Goal: Browse casually

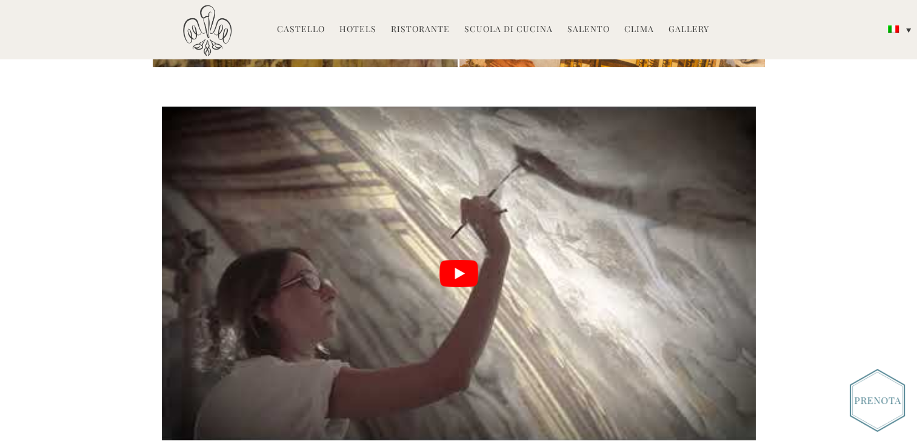
scroll to position [1575, 0]
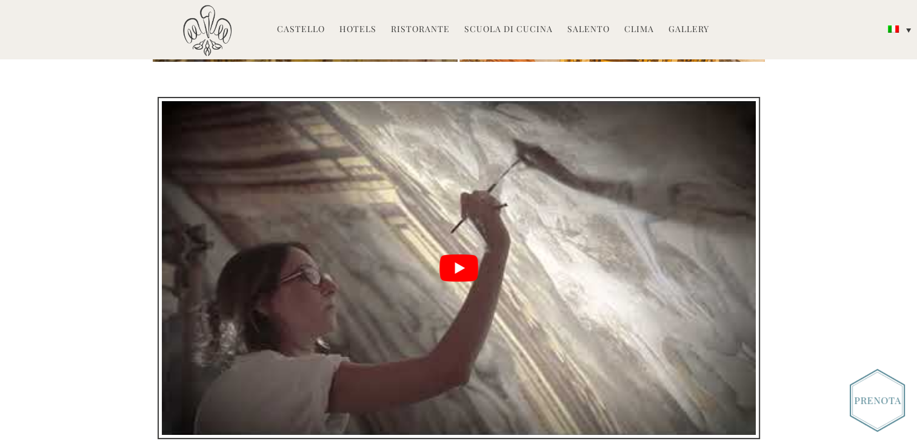
click at [458, 236] on button "play Youtube video" at bounding box center [459, 268] width 594 height 334
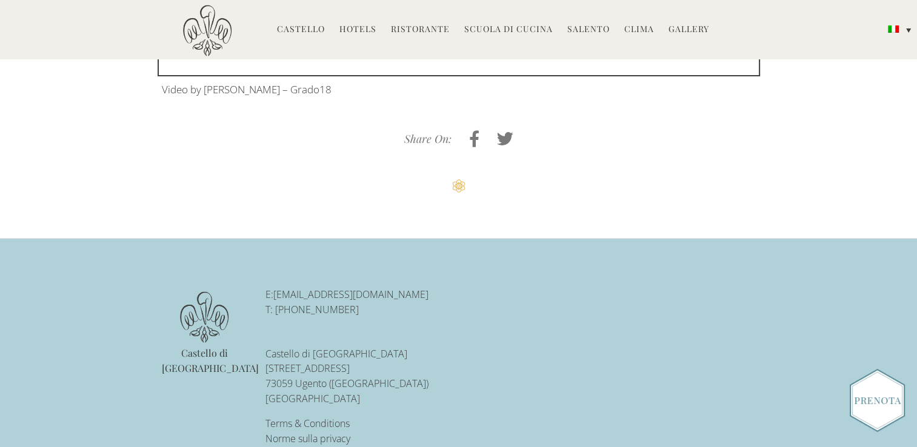
scroll to position [1939, 0]
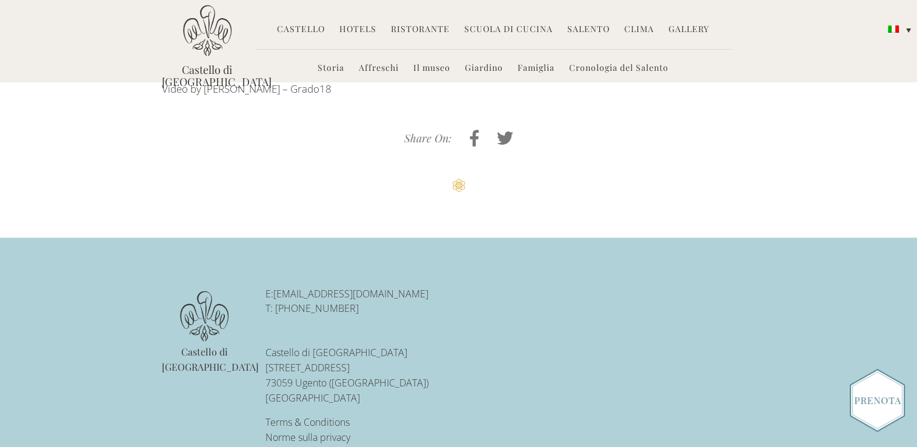
click at [325, 273] on link "Cookies e tracciamento" at bounding box center [315, 452] width 101 height 13
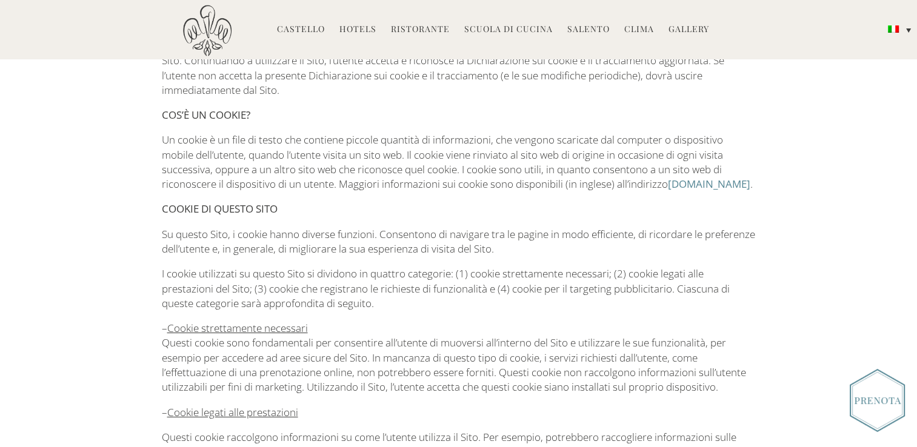
scroll to position [303, 0]
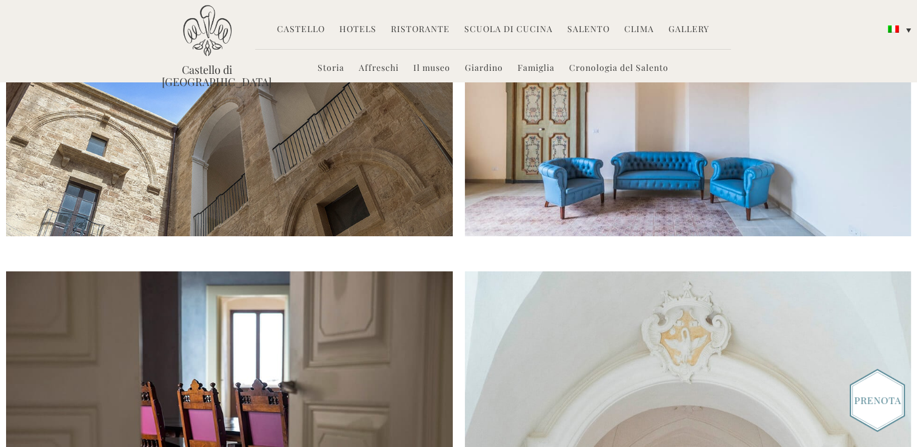
scroll to position [627, 0]
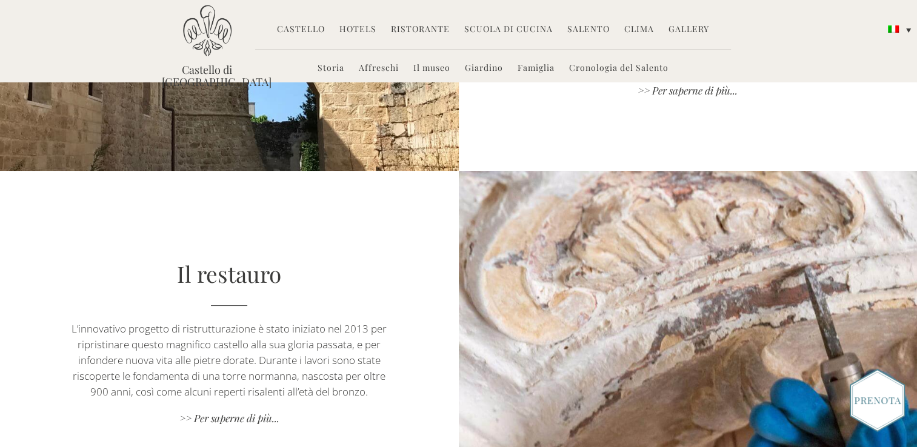
scroll to position [364, 0]
